Goal: Communication & Community: Answer question/provide support

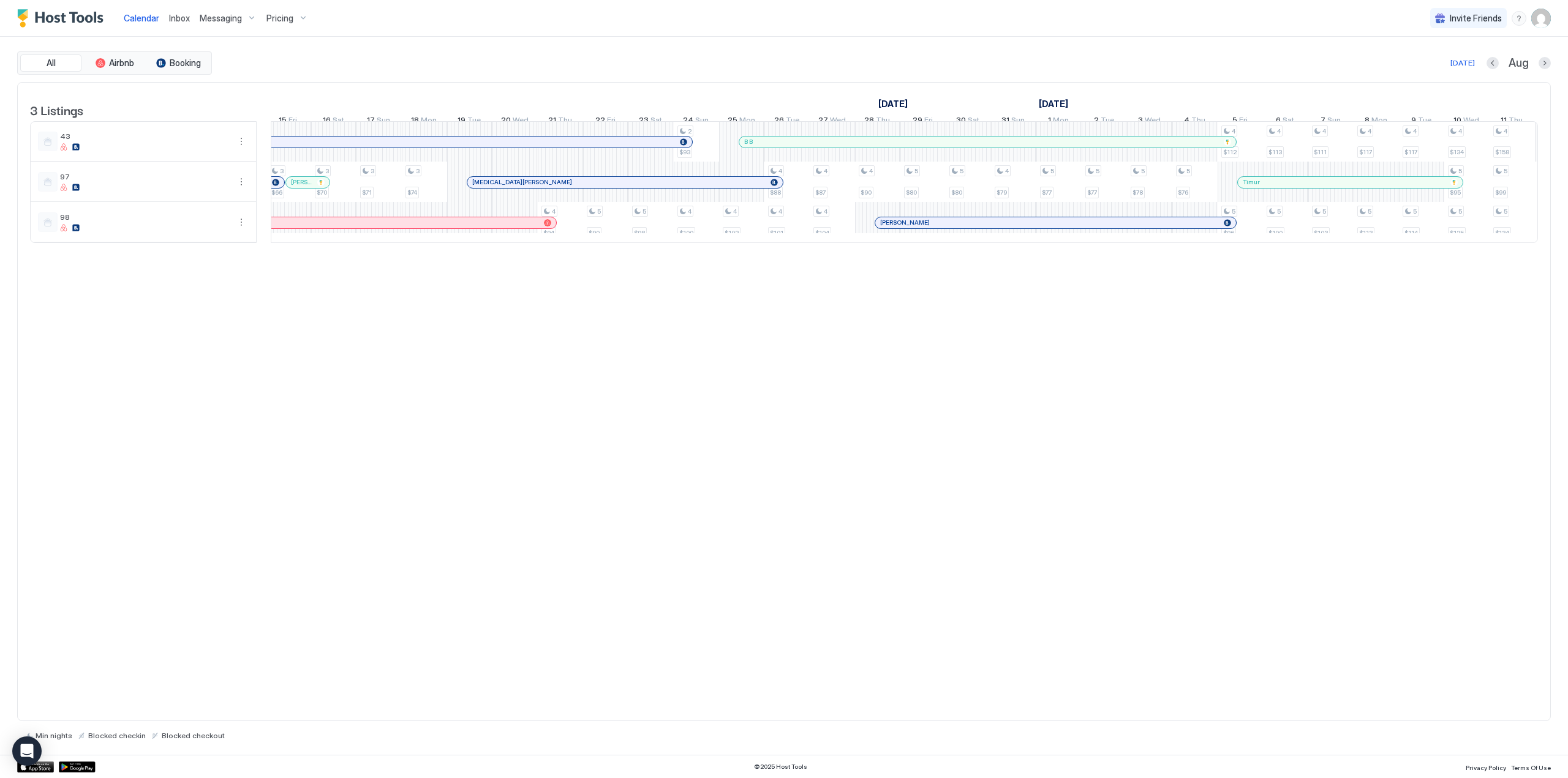
click at [181, 19] on span "Inbox" at bounding box center [179, 18] width 21 height 10
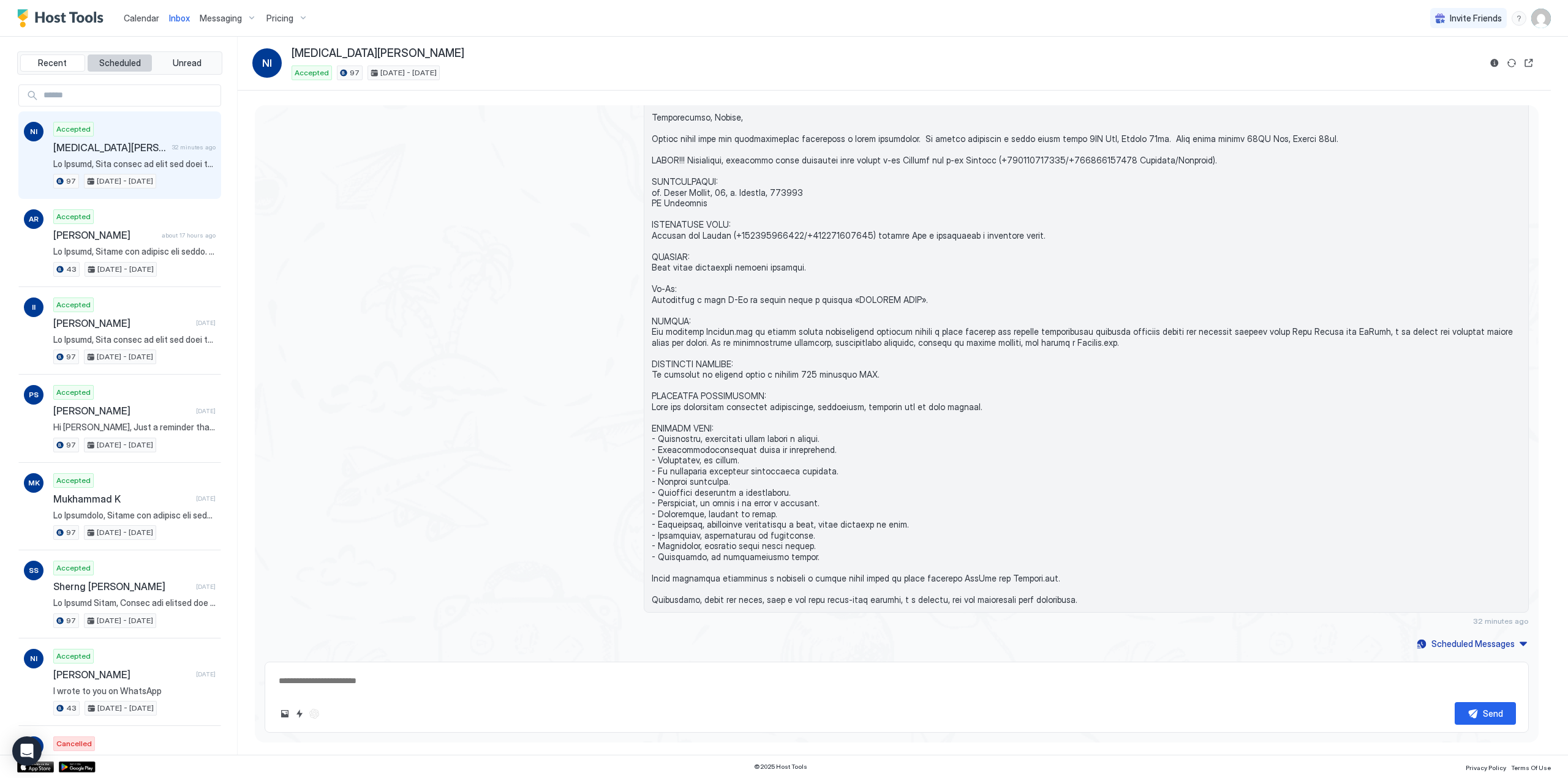
click at [106, 64] on span "Scheduled" at bounding box center [120, 62] width 42 height 11
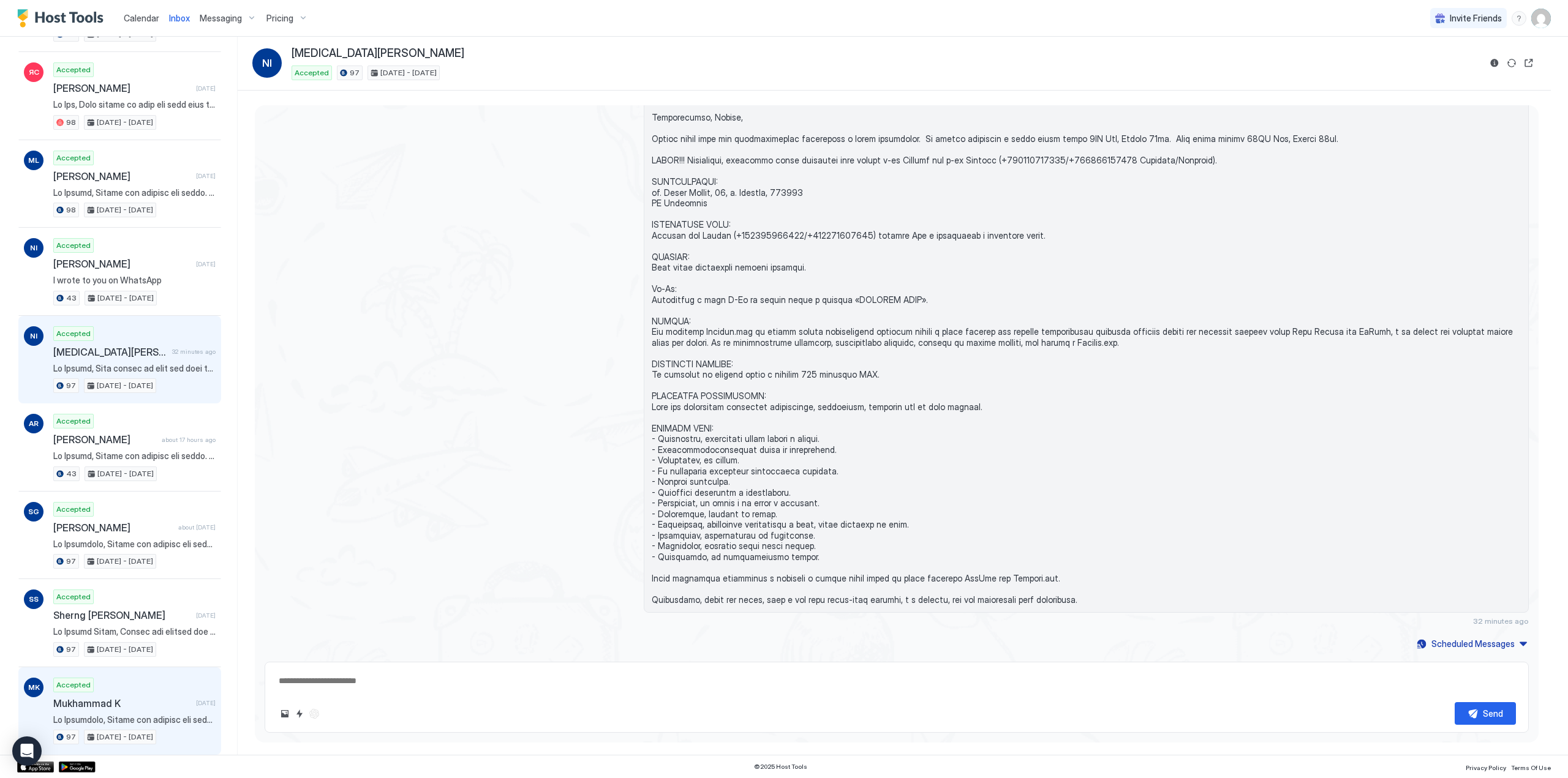
click at [138, 698] on span "Mukhammad K" at bounding box center [122, 704] width 138 height 12
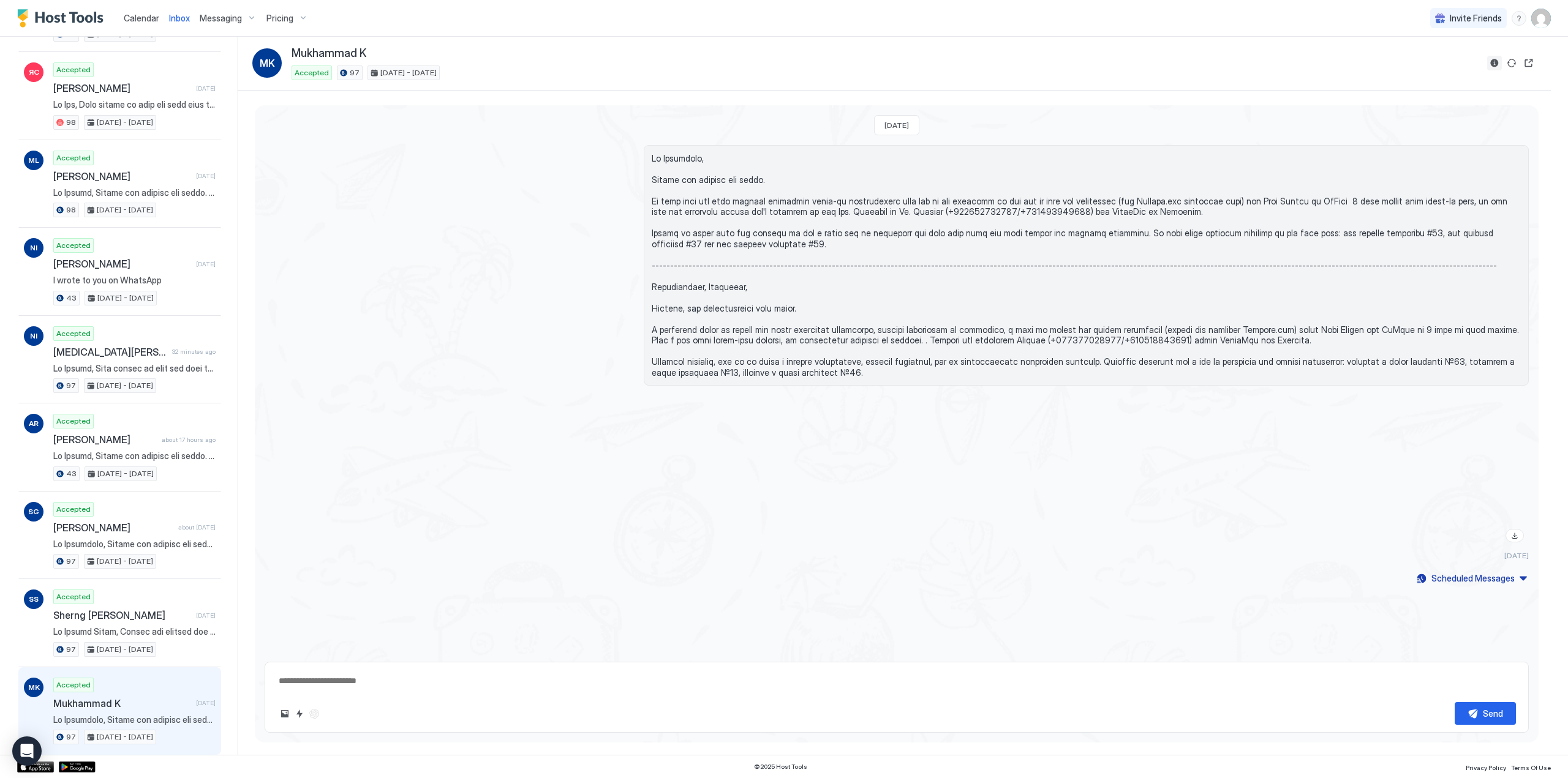
click at [1491, 58] on button "Reservation information" at bounding box center [1494, 63] width 15 height 15
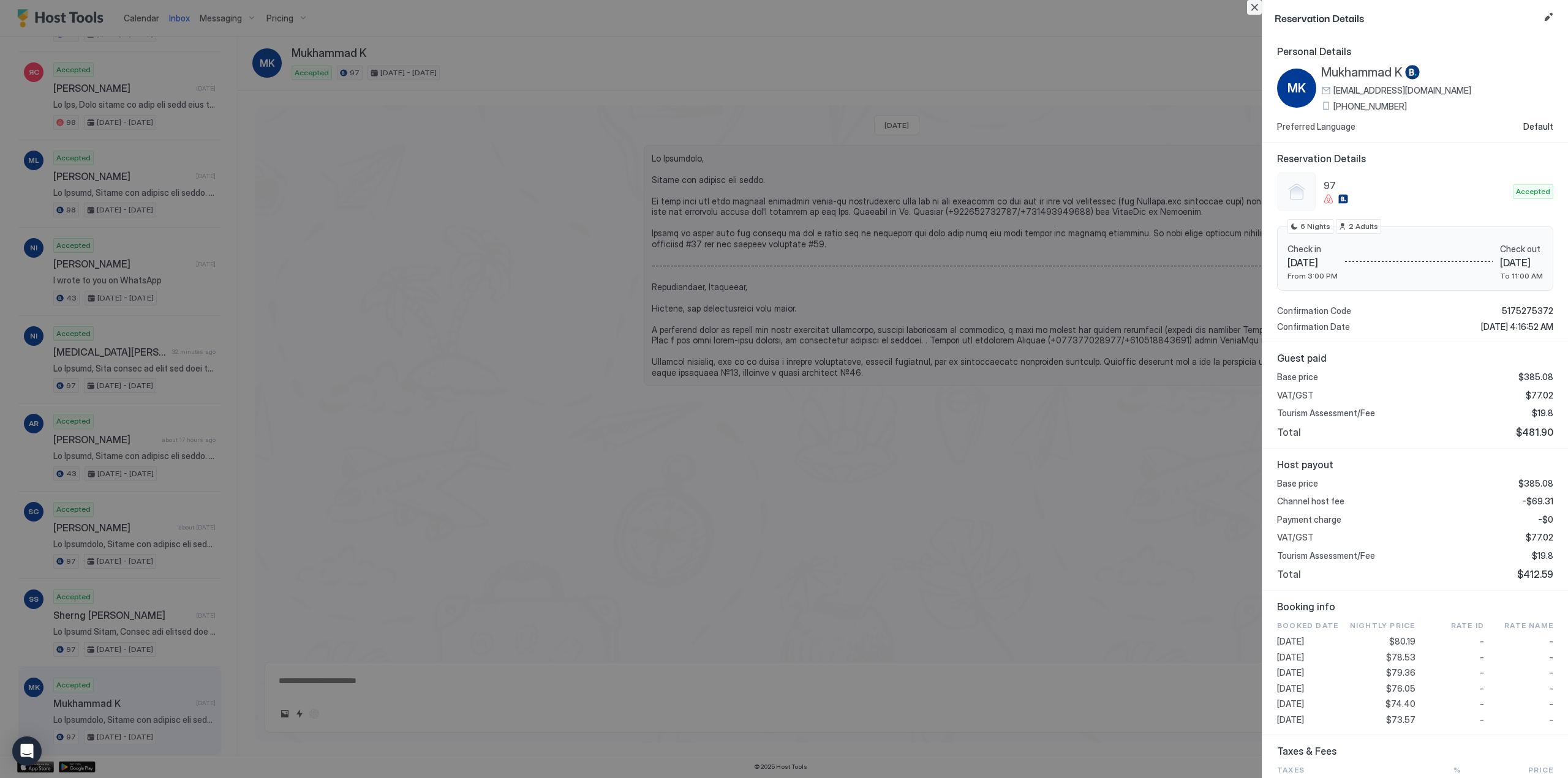
click at [1254, 10] on button "Close" at bounding box center [1254, 7] width 15 height 15
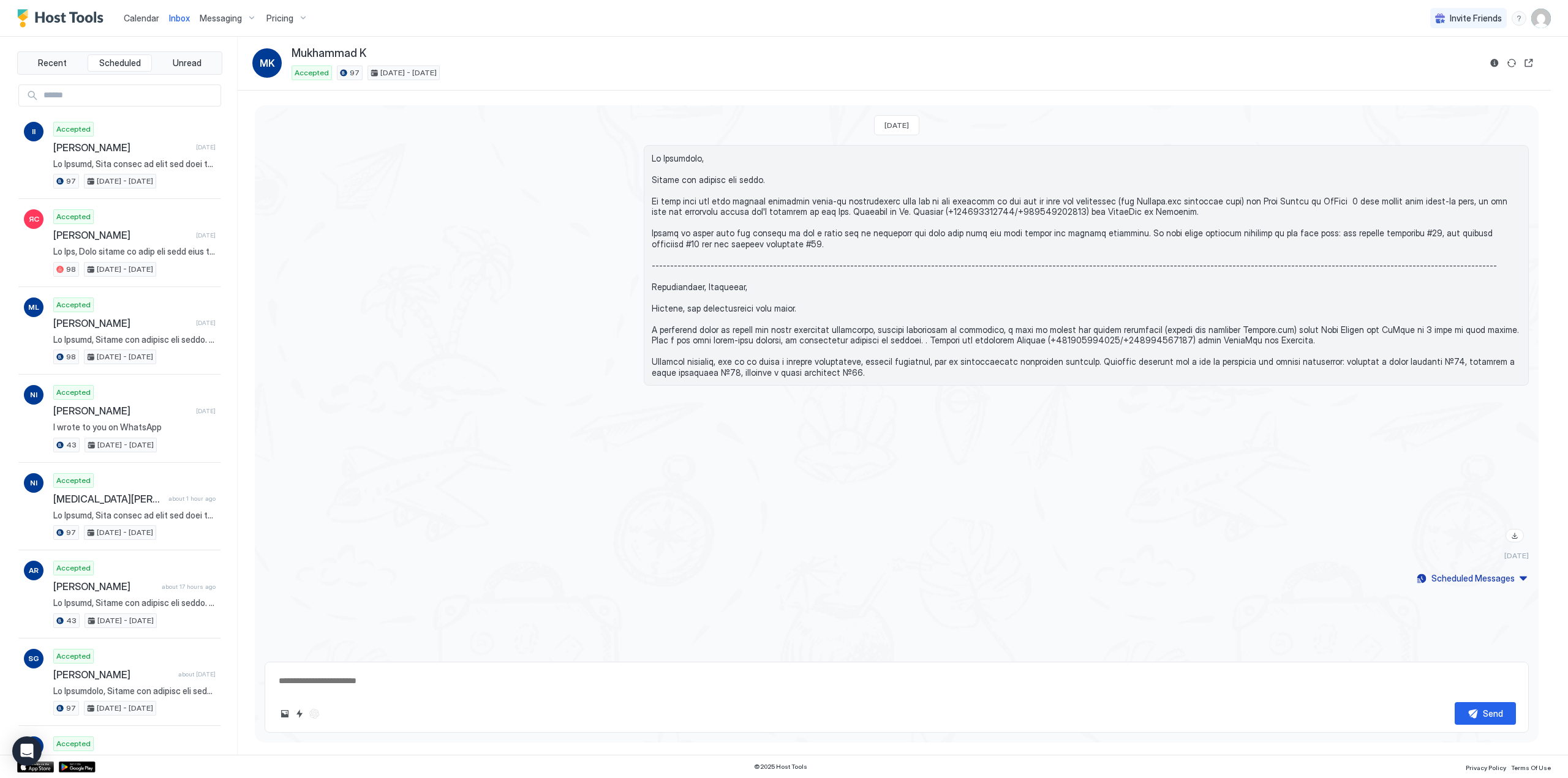
type textarea "*"
